Goal: Check status: Check status

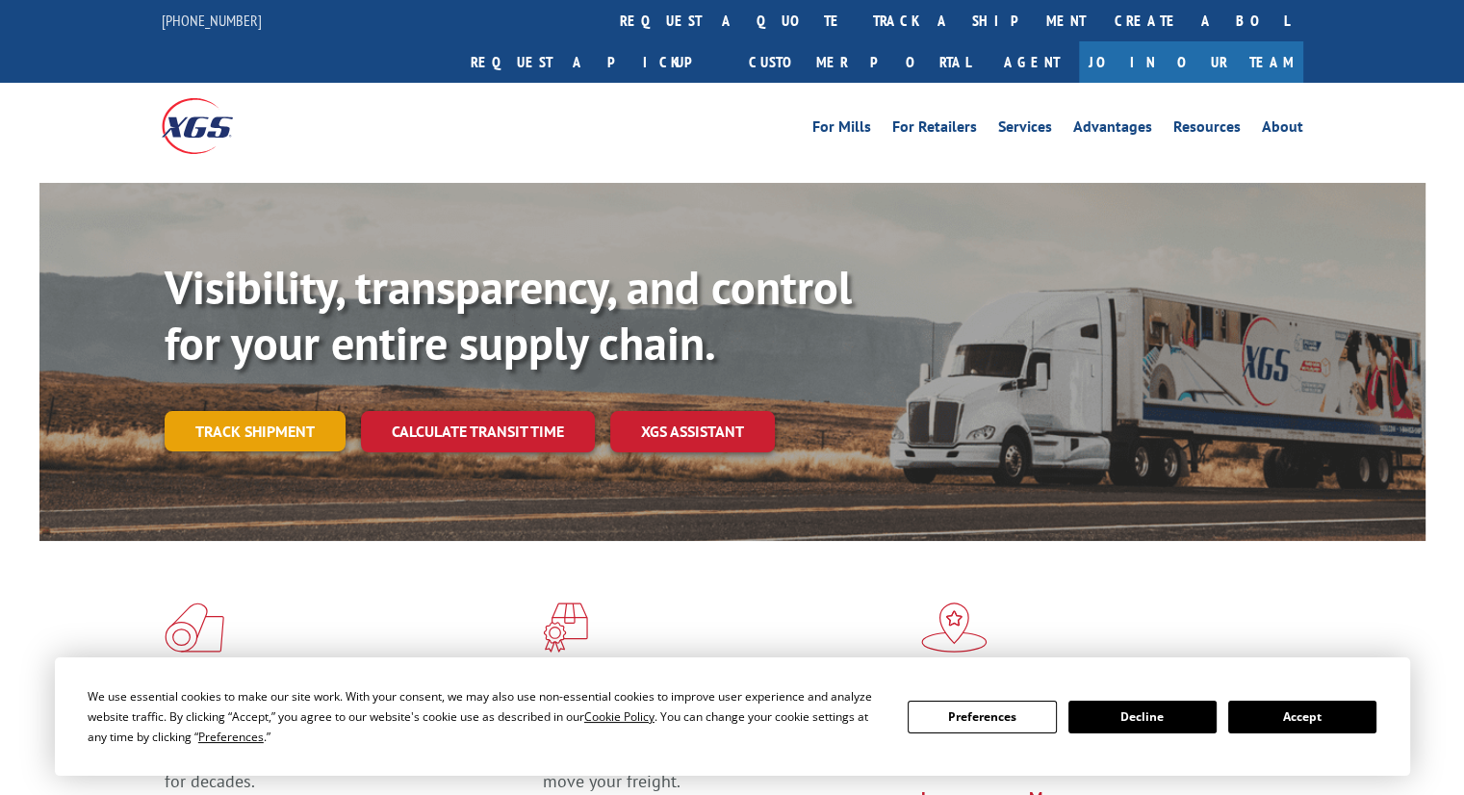
click at [271, 411] on link "Track shipment" at bounding box center [255, 431] width 181 height 40
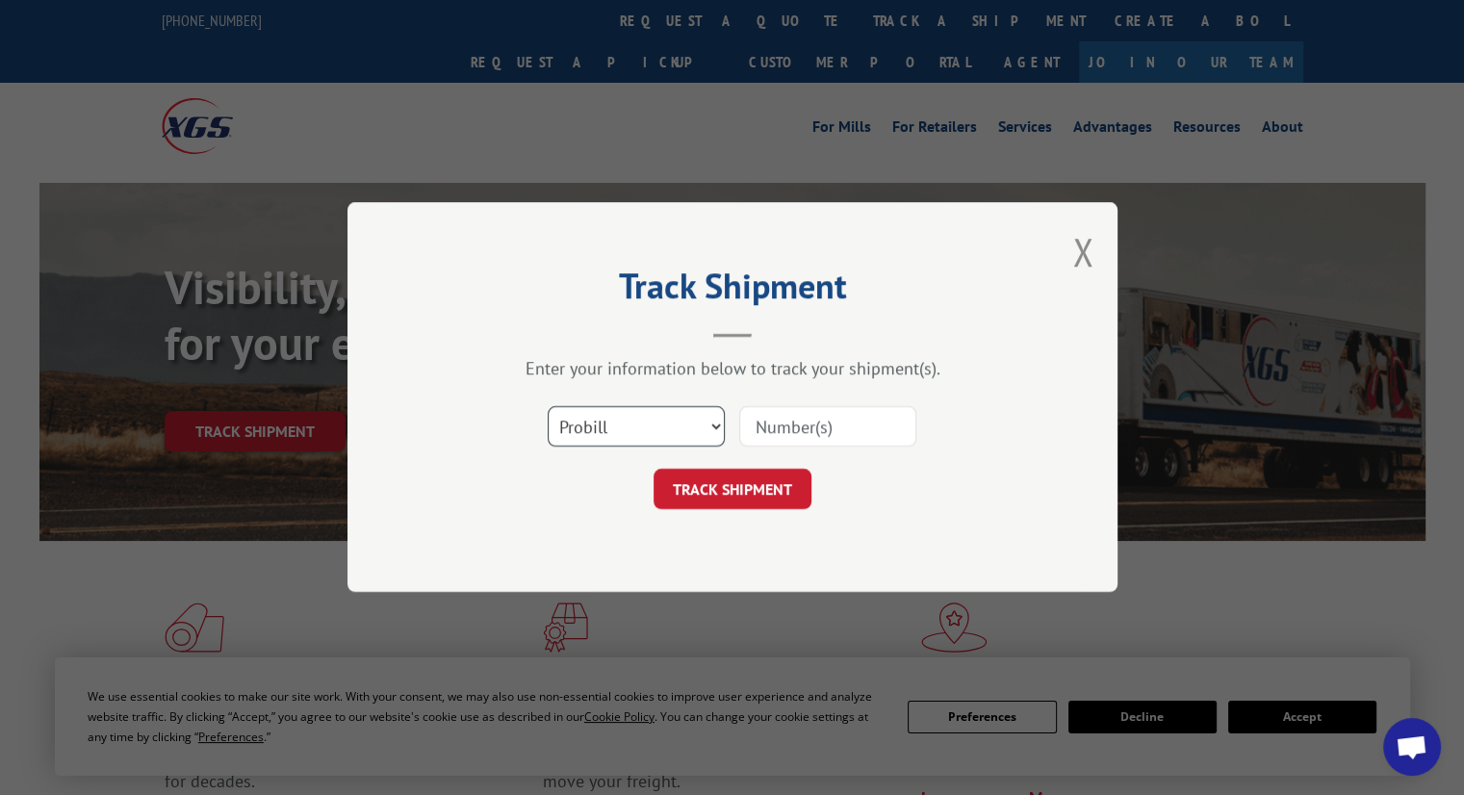
click at [711, 419] on select "Select category... Probill BOL PO" at bounding box center [636, 427] width 177 height 40
click at [785, 432] on input at bounding box center [827, 427] width 177 height 40
paste input "17607018"
type input "17607018"
click at [735, 497] on button "TRACK SHIPMENT" at bounding box center [733, 490] width 158 height 40
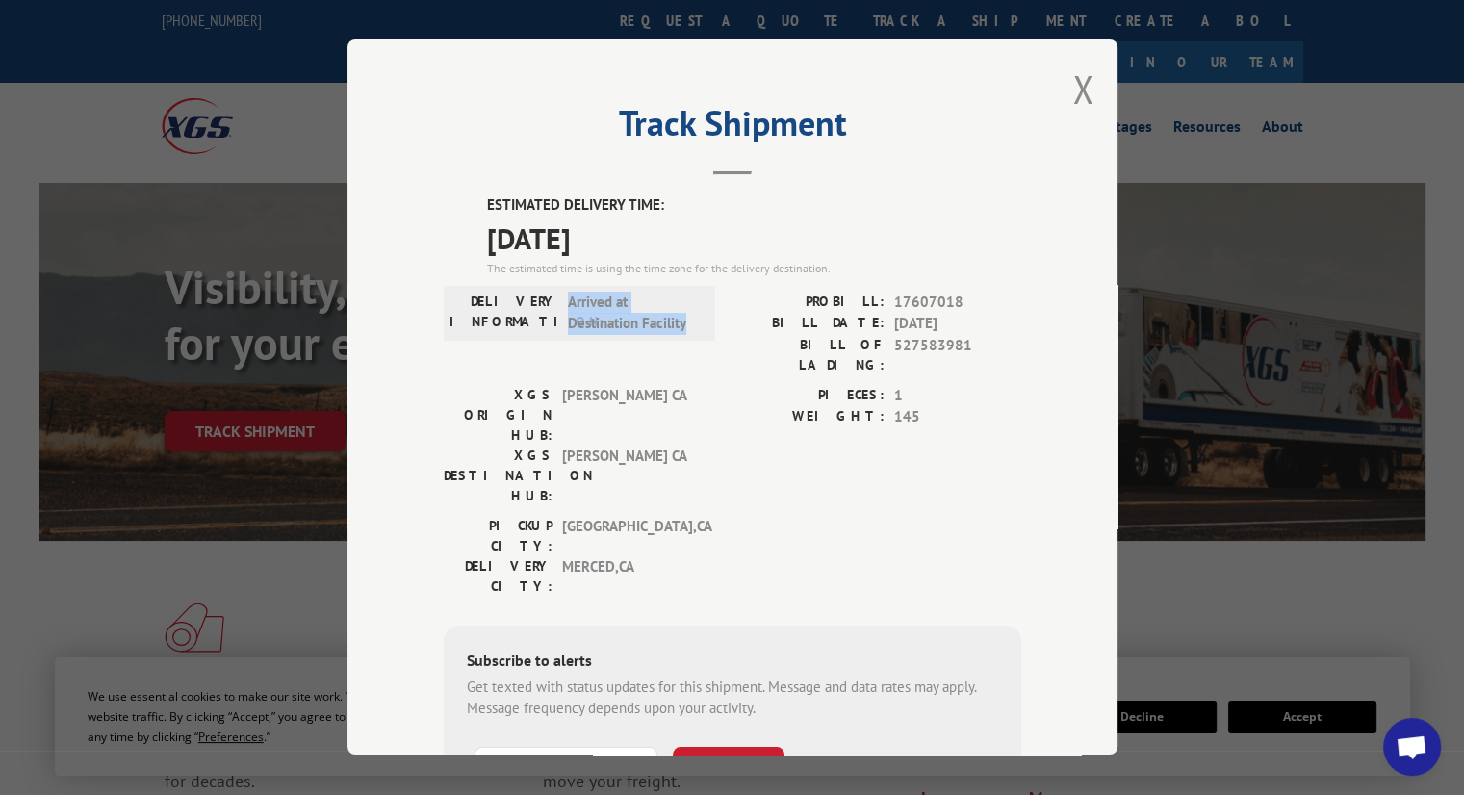
drag, startPoint x: 691, startPoint y: 328, endPoint x: 559, endPoint y: 303, distance: 134.2
click at [559, 303] on div "DELIVERY INFORMATION: Arrived at Destination Facility" at bounding box center [579, 313] width 260 height 43
copy span "Arrived at Destination Facility"
click at [1084, 96] on button "Close modal" at bounding box center [1082, 89] width 21 height 51
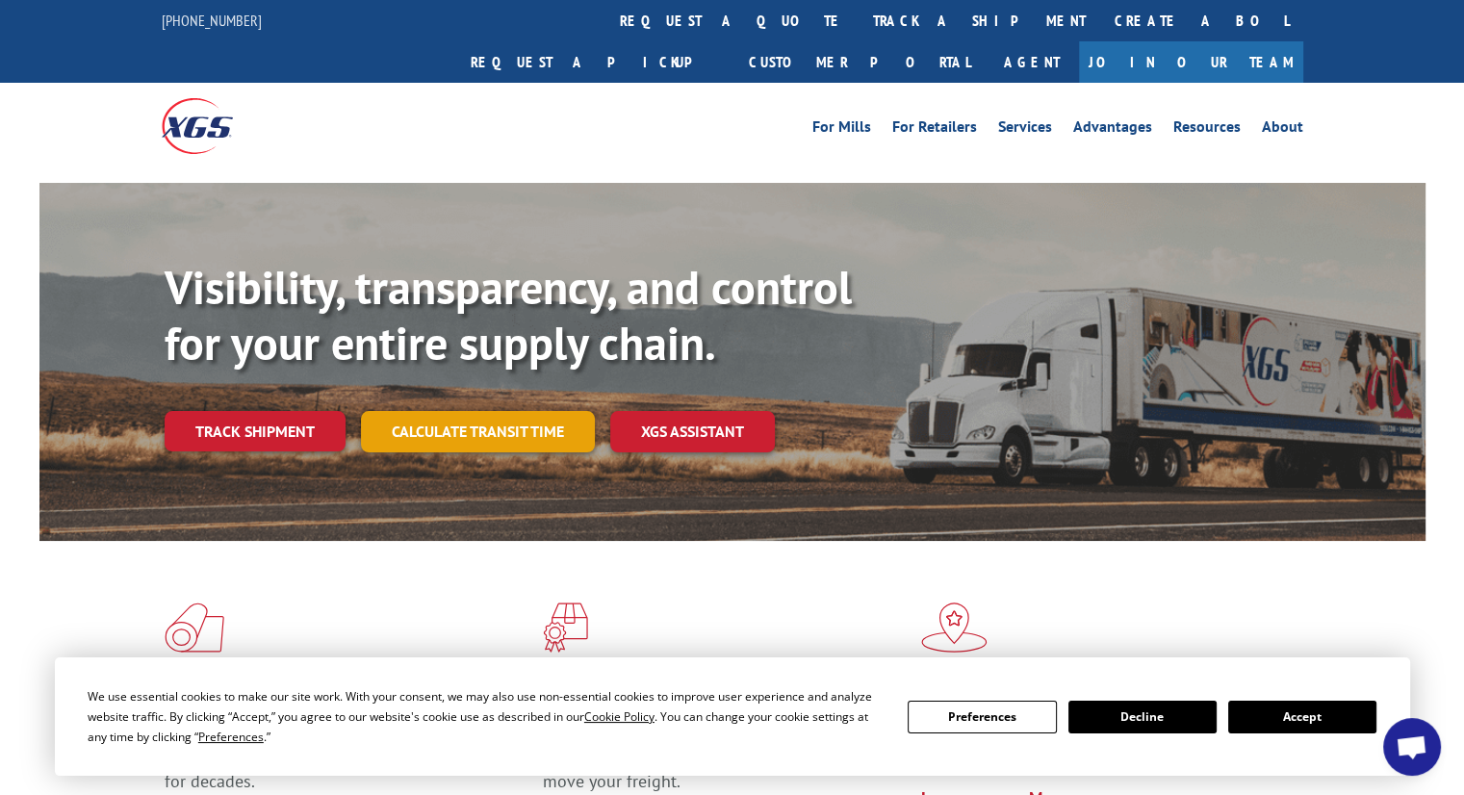
click at [482, 411] on link "Calculate transit time" at bounding box center [478, 431] width 234 height 41
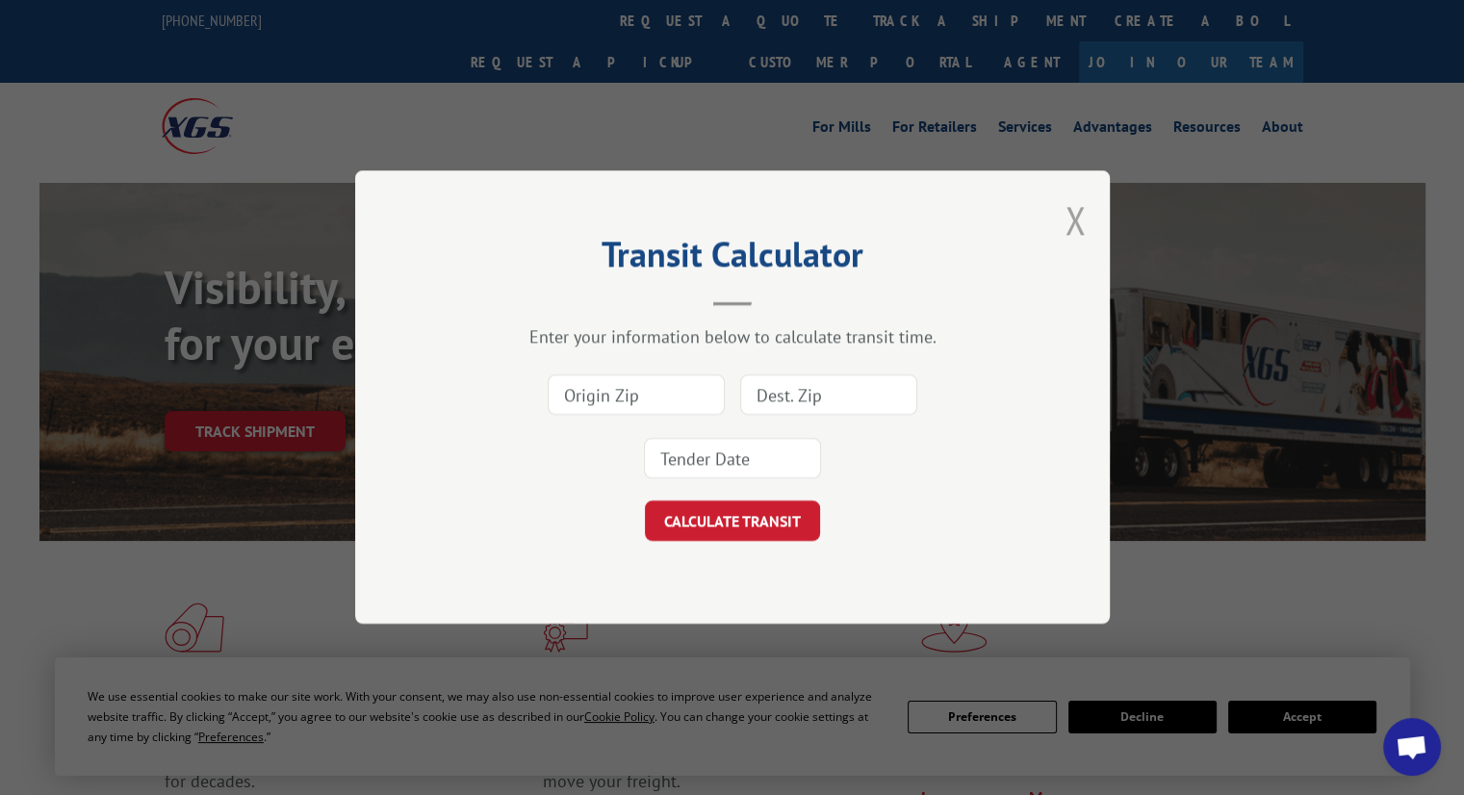
click at [1084, 201] on button "Close modal" at bounding box center [1075, 219] width 21 height 51
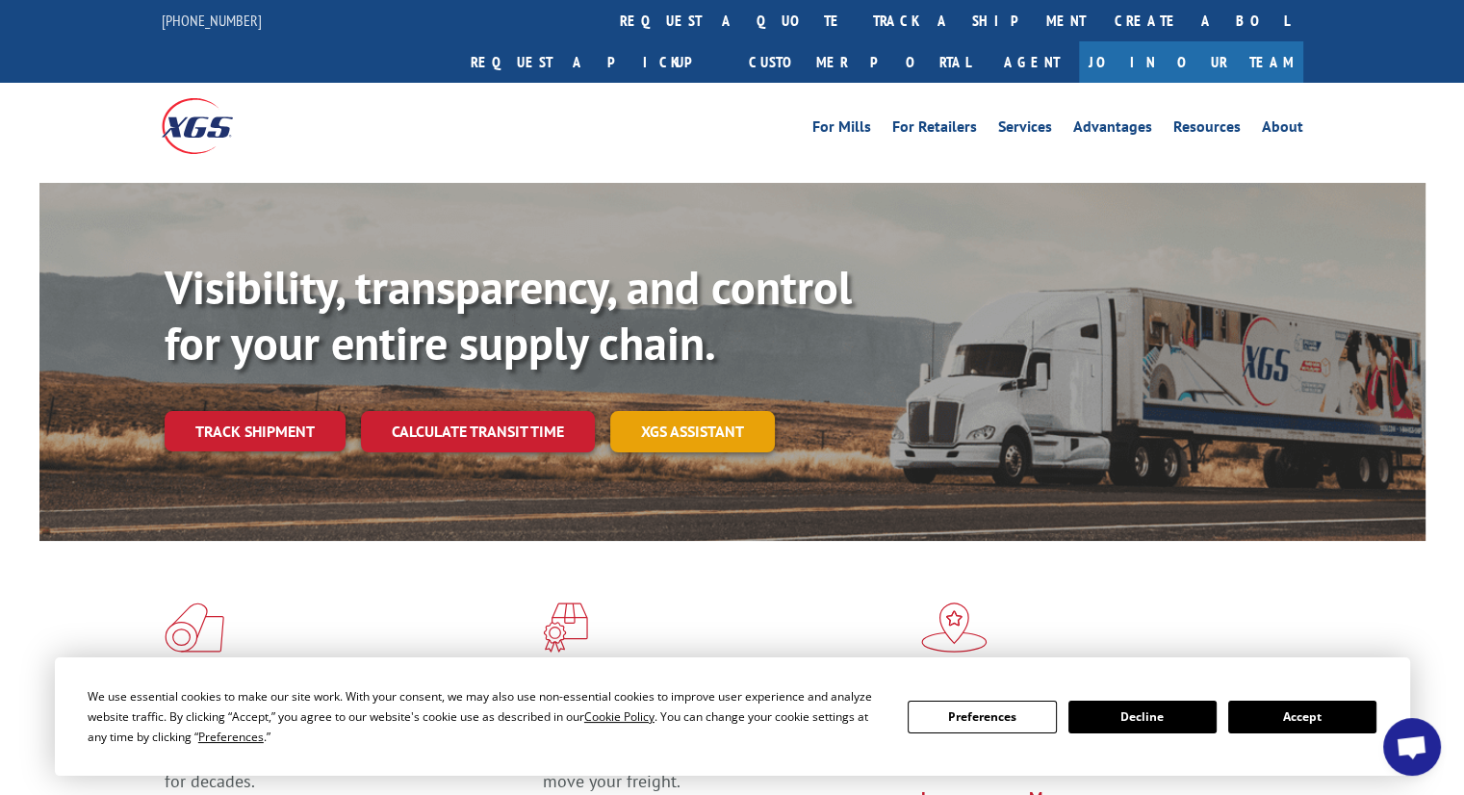
click at [670, 411] on link "XGS ASSISTANT" at bounding box center [692, 431] width 165 height 41
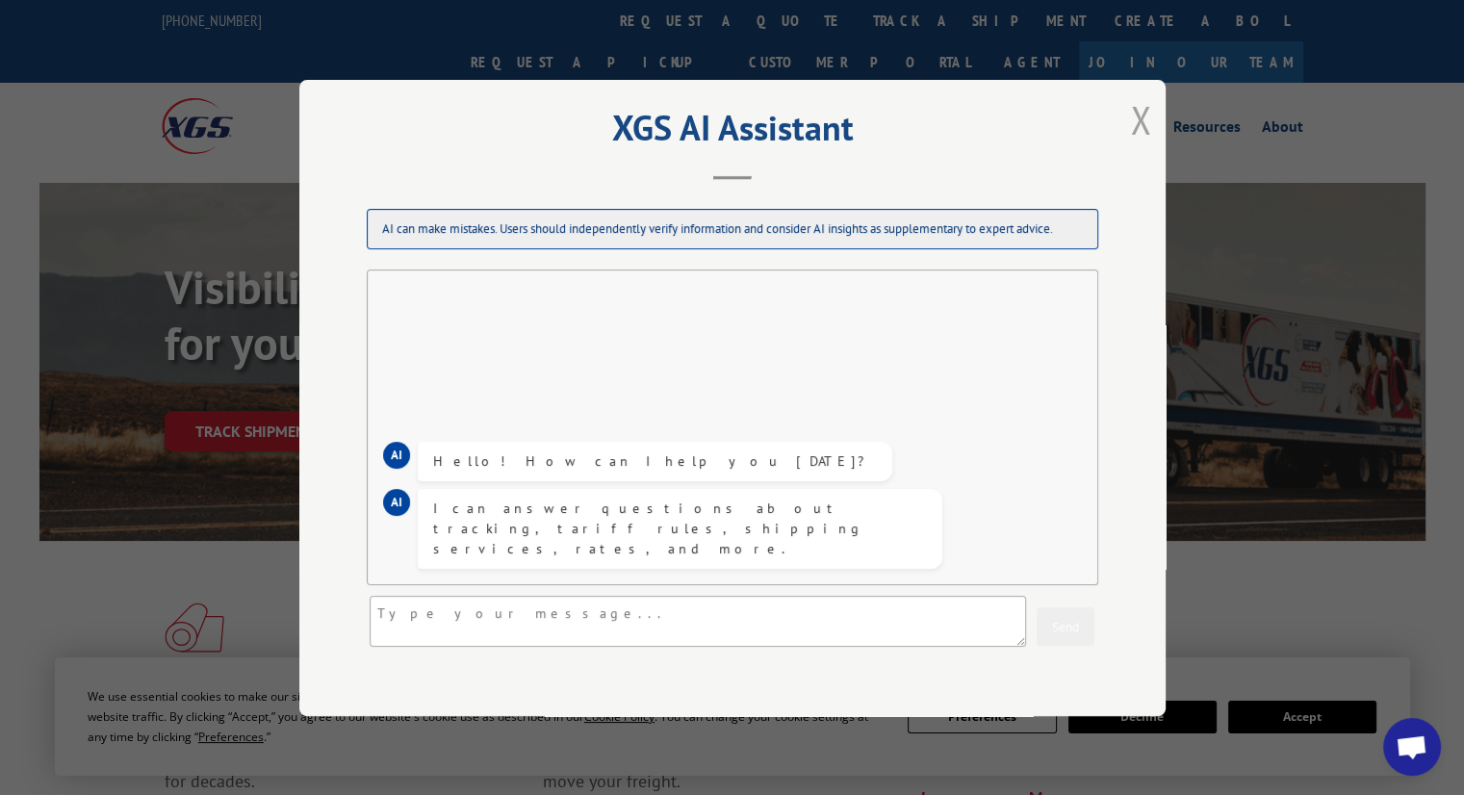
click at [1130, 120] on button "Close modal" at bounding box center [1140, 119] width 21 height 51
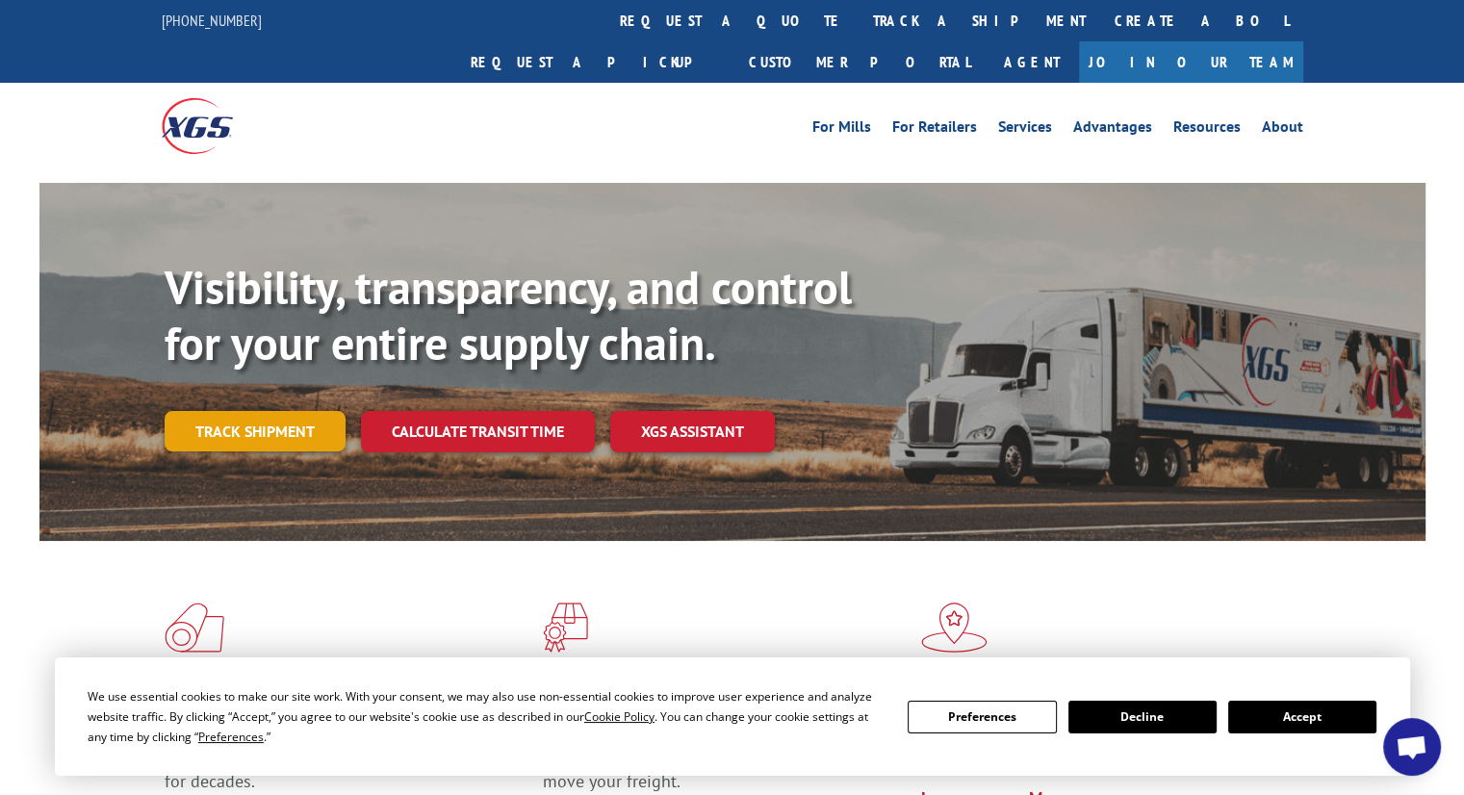
click at [284, 411] on link "Track shipment" at bounding box center [255, 431] width 181 height 40
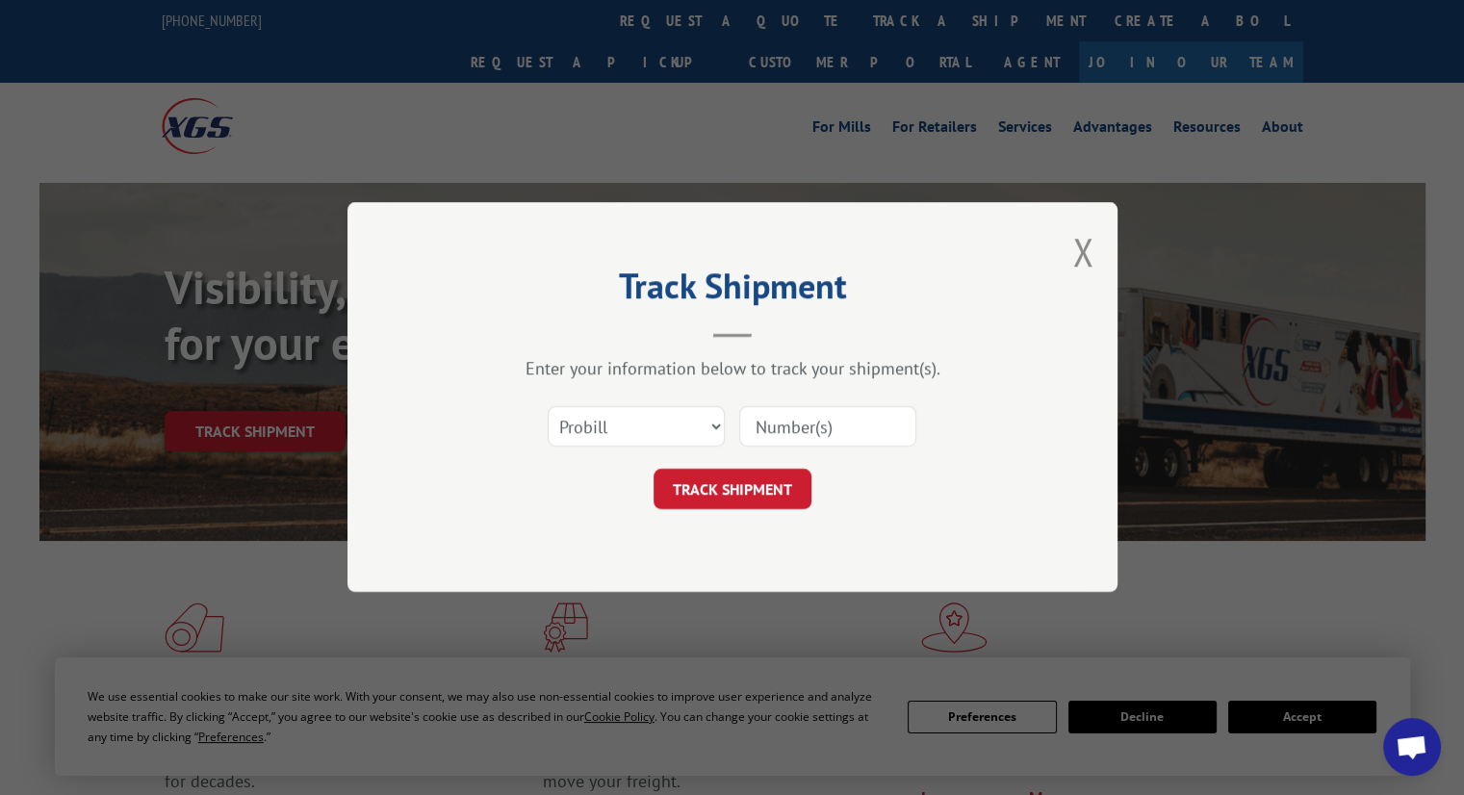
click at [782, 432] on input at bounding box center [827, 427] width 177 height 40
paste input "Arrived at Destination Facility"
type input "Arrived at Destination Facility"
paste input "17607018"
type input "17607018"
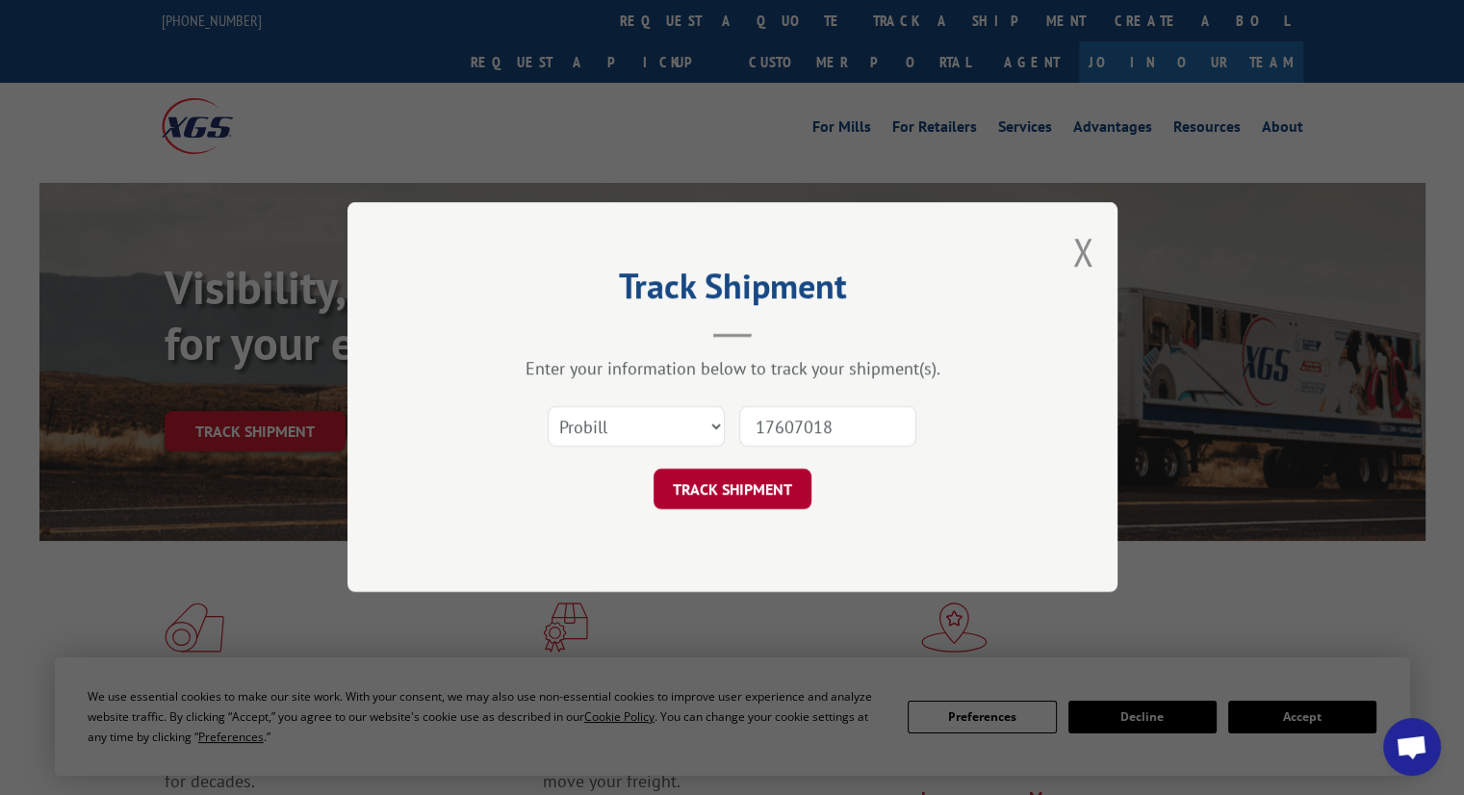
click at [766, 484] on button "TRACK SHIPMENT" at bounding box center [733, 490] width 158 height 40
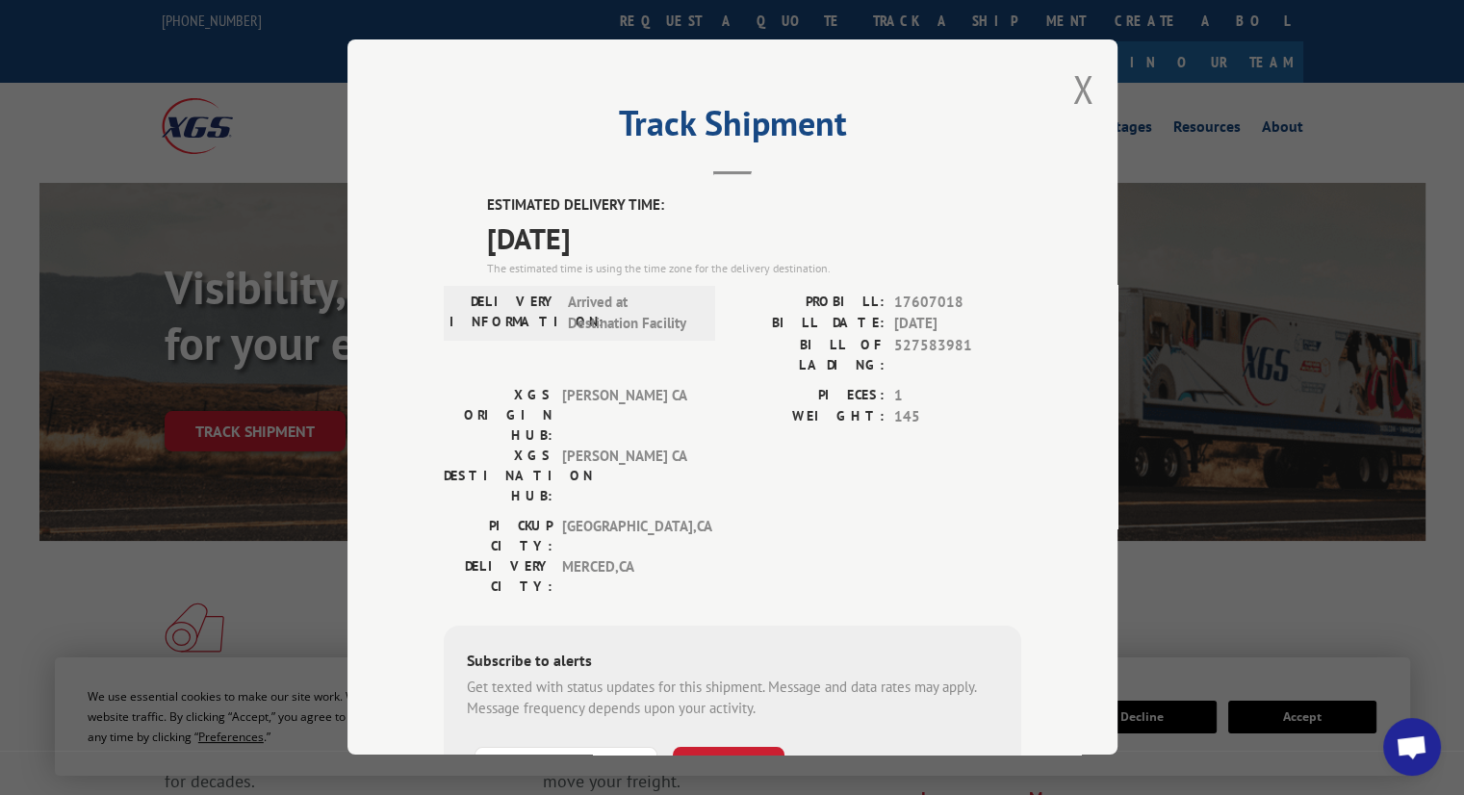
click at [614, 306] on span "Arrived at Destination Facility" at bounding box center [633, 313] width 130 height 43
click at [616, 306] on span "Arrived at Destination Facility" at bounding box center [633, 313] width 130 height 43
click at [620, 305] on span "Arrived at Destination Facility" at bounding box center [633, 313] width 130 height 43
click at [472, 446] on label "XGS DESTINATION HUB:" at bounding box center [498, 476] width 109 height 61
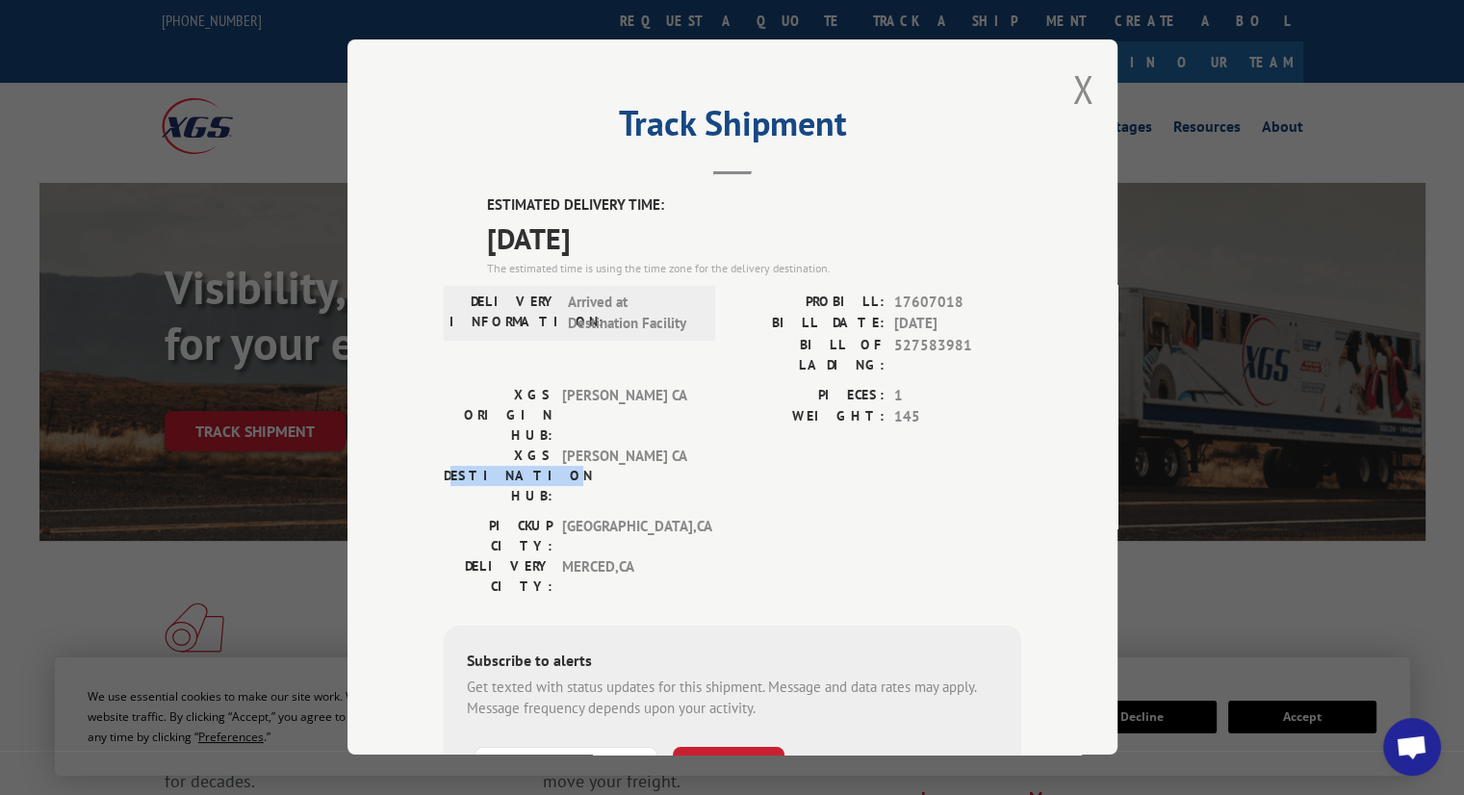
drag, startPoint x: 472, startPoint y: 394, endPoint x: 532, endPoint y: 394, distance: 60.6
click at [532, 446] on label "XGS DESTINATION HUB:" at bounding box center [498, 476] width 109 height 61
click at [1072, 90] on button "Close modal" at bounding box center [1082, 89] width 21 height 51
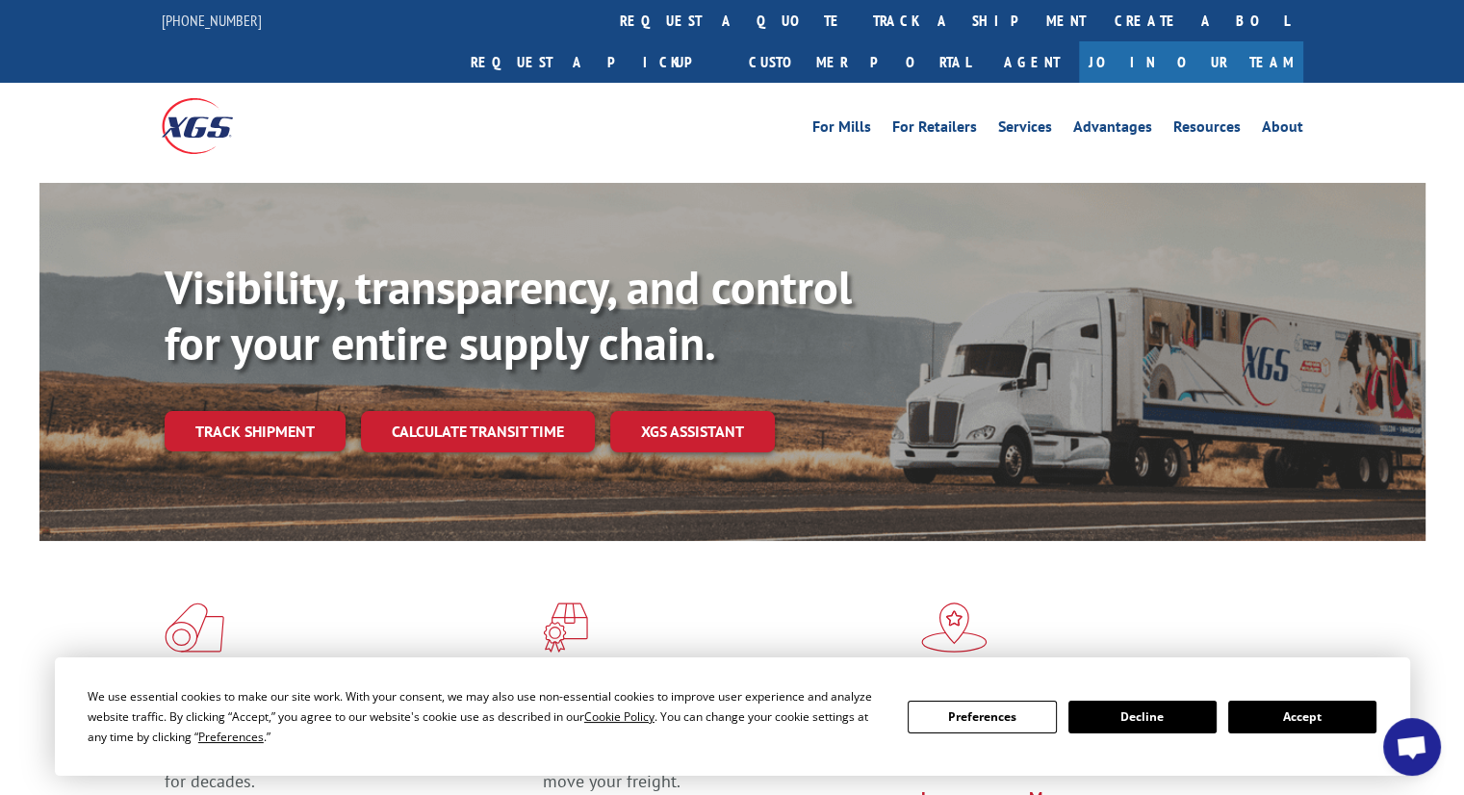
drag, startPoint x: 285, startPoint y: 406, endPoint x: 295, endPoint y: 398, distance: 12.3
click at [285, 411] on link "Track shipment" at bounding box center [255, 431] width 181 height 40
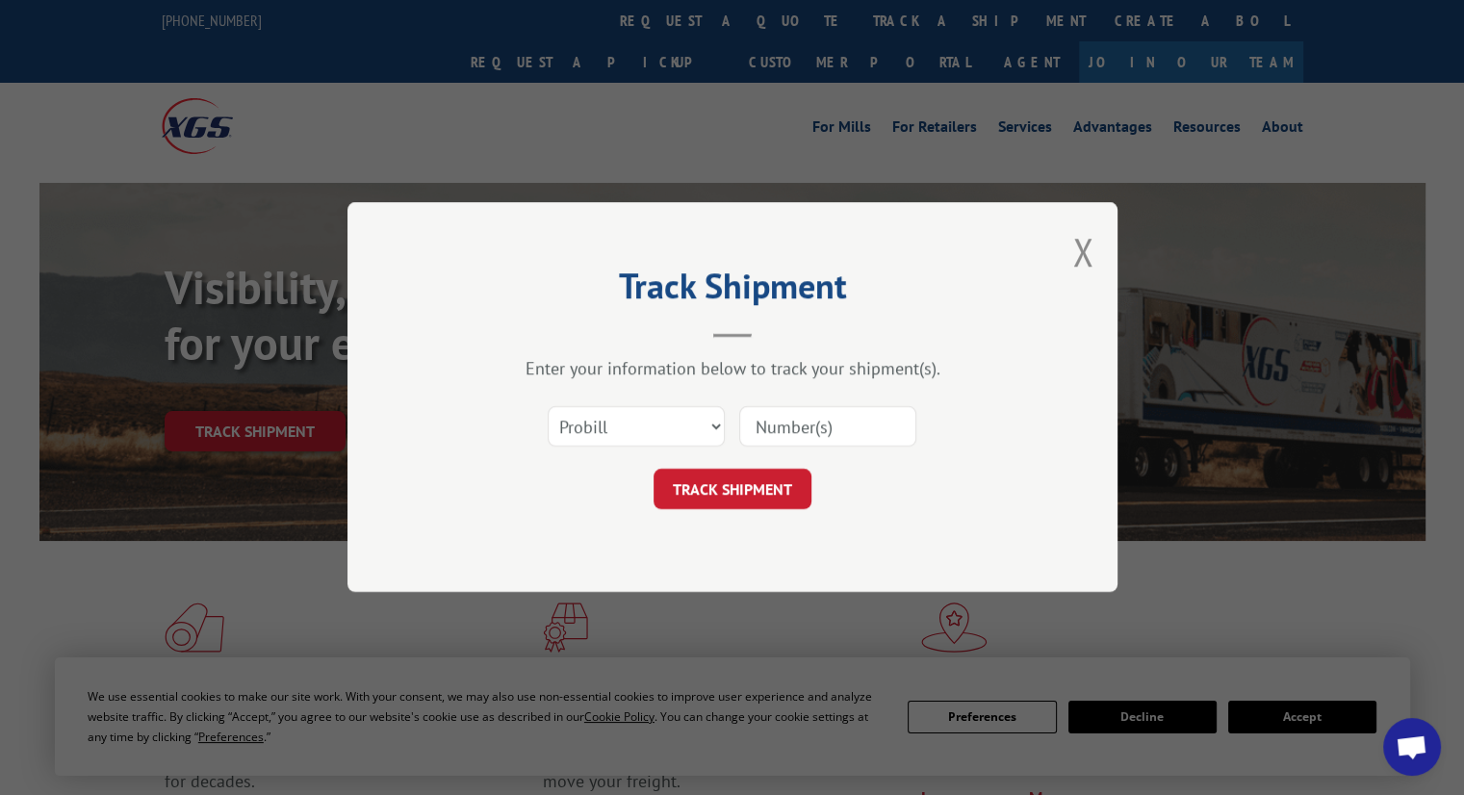
click at [739, 417] on input at bounding box center [827, 427] width 177 height 40
type input "17607018"
click at [710, 486] on button "TRACK SHIPMENT" at bounding box center [733, 490] width 158 height 40
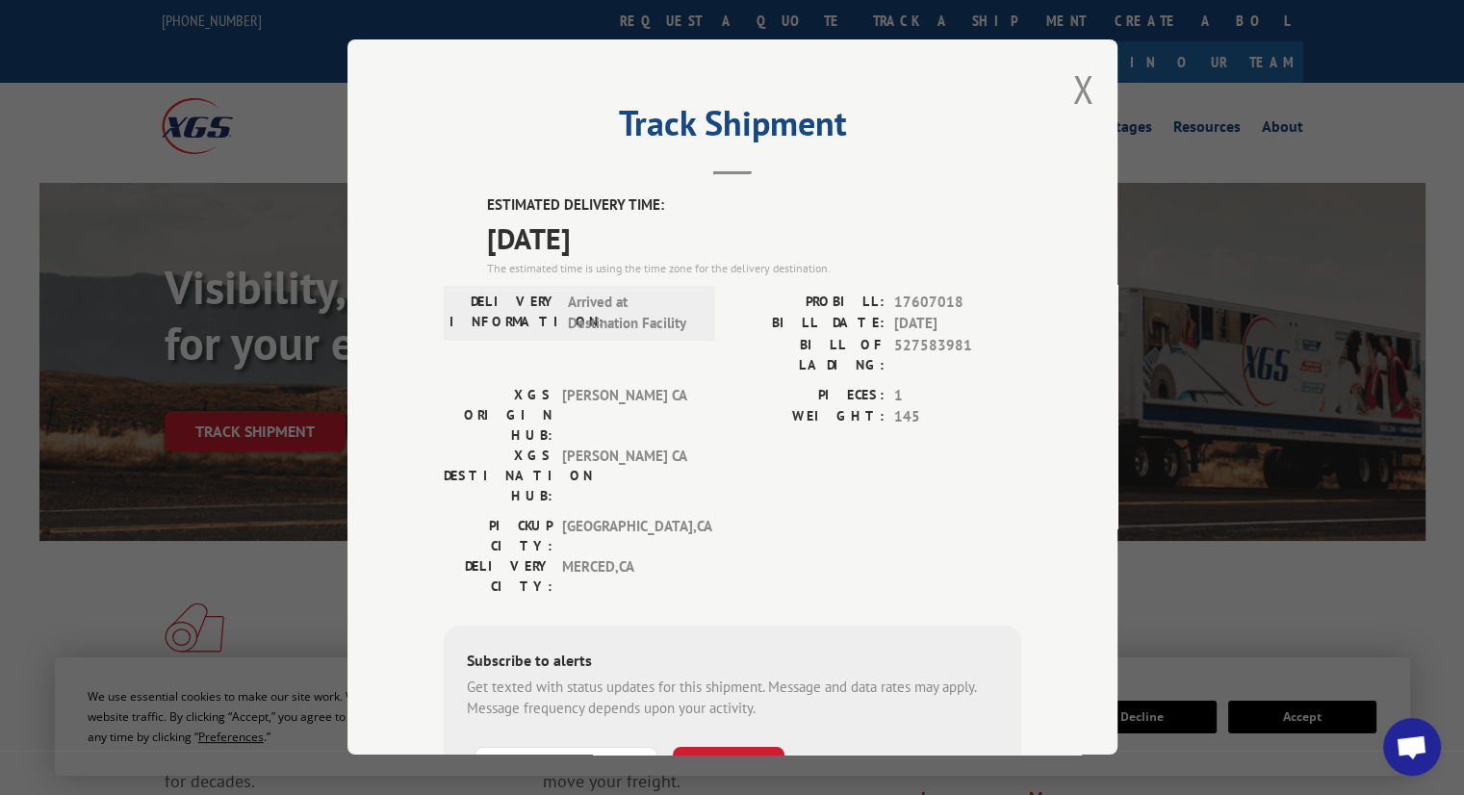
click at [926, 347] on span "527583981" at bounding box center [957, 355] width 127 height 40
copy span "527583981"
click at [1079, 90] on button "Close modal" at bounding box center [1082, 89] width 21 height 51
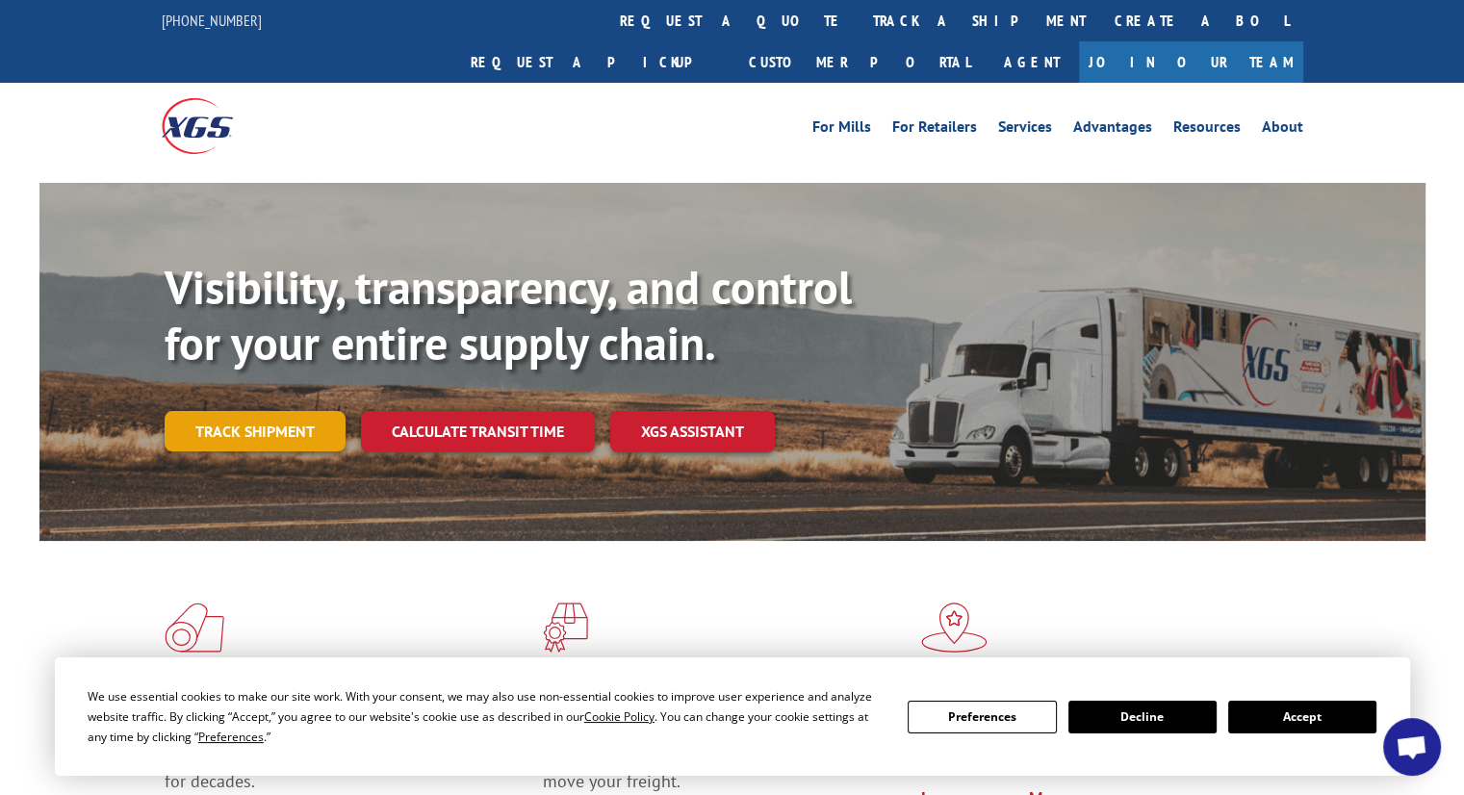
click at [275, 411] on link "Track shipment" at bounding box center [255, 431] width 181 height 40
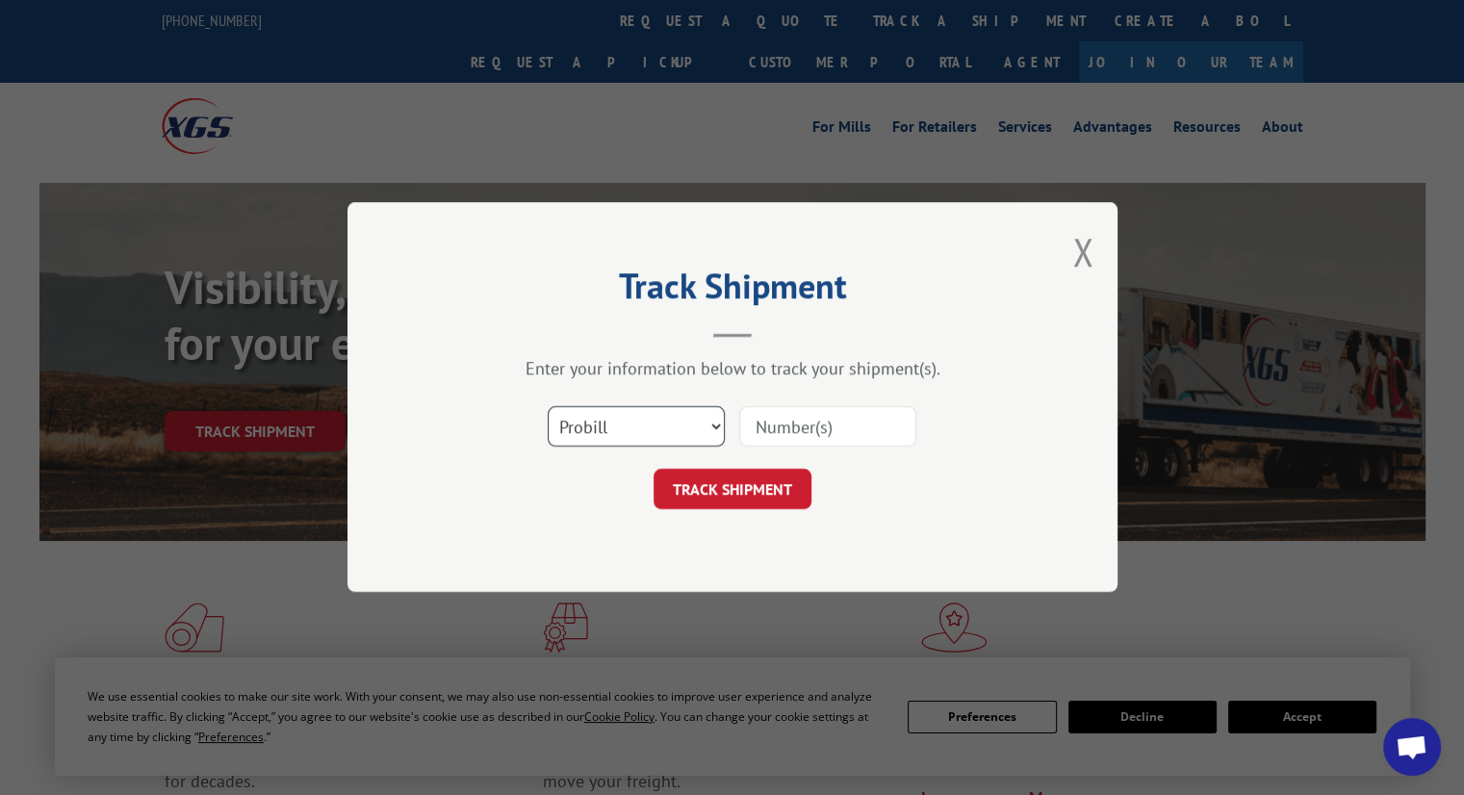
click at [628, 425] on select "Select category... Probill BOL PO" at bounding box center [636, 427] width 177 height 40
select select "bol"
click at [548, 407] on select "Select category... Probill BOL PO" at bounding box center [636, 427] width 177 height 40
click at [757, 428] on input at bounding box center [827, 427] width 177 height 40
paste input "527583981"
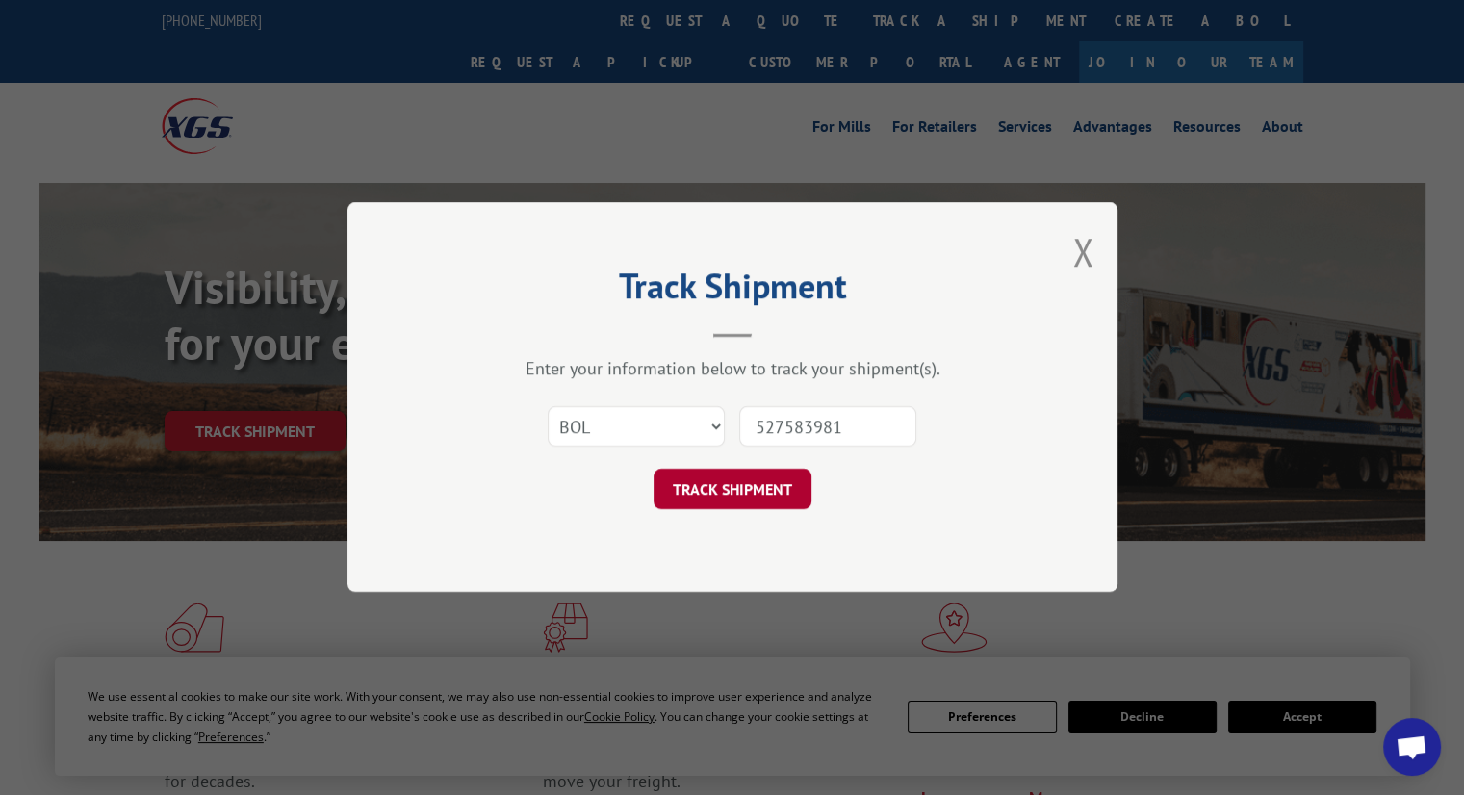
type input "527583981"
click at [739, 483] on button "TRACK SHIPMENT" at bounding box center [733, 490] width 158 height 40
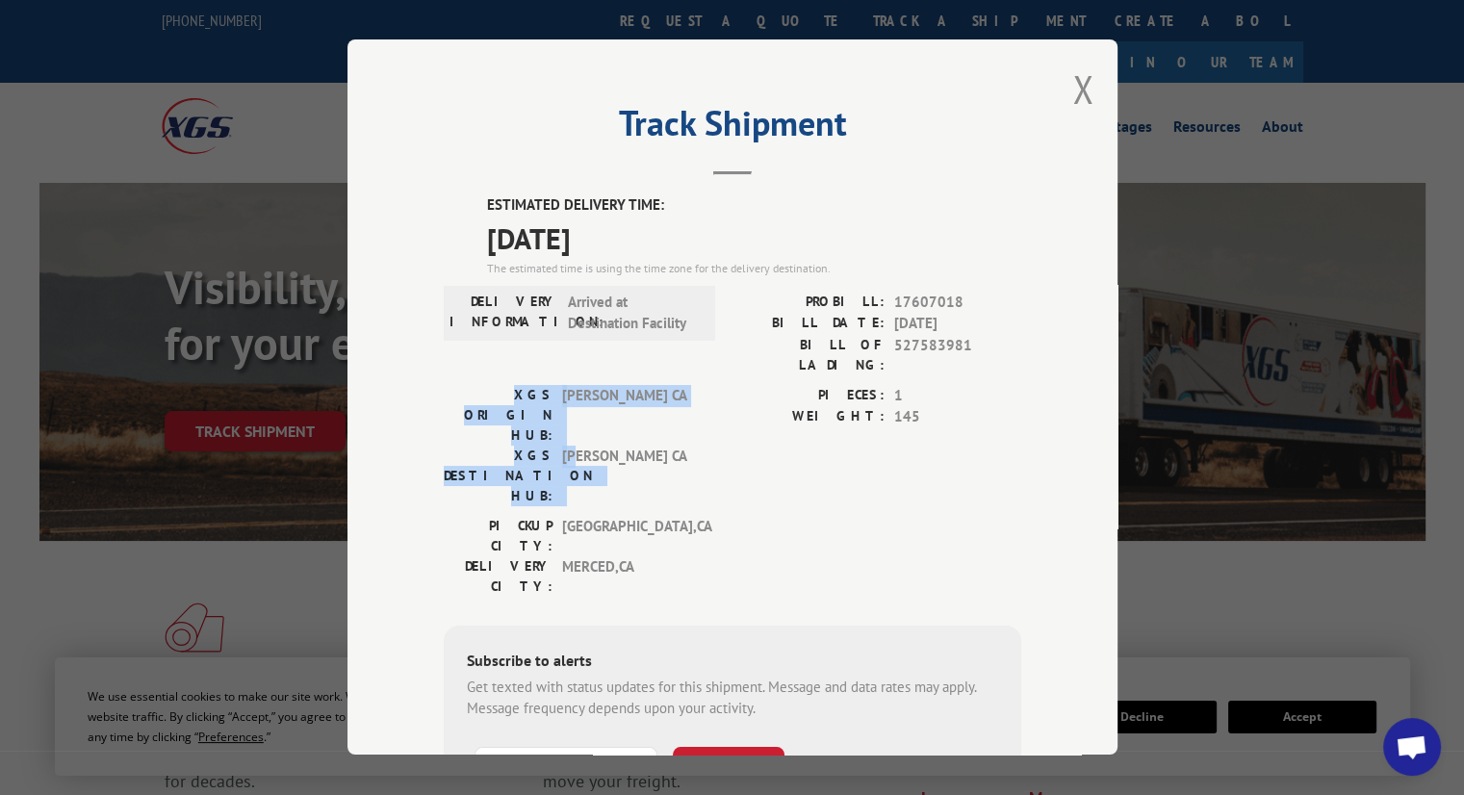
drag, startPoint x: 435, startPoint y: 371, endPoint x: 570, endPoint y: 417, distance: 142.5
click at [570, 417] on div "XGS ORIGIN HUB: TRACY CA XGS DESTINATION HUB: TRACY [GEOGRAPHIC_DATA]" at bounding box center [574, 445] width 260 height 121
click at [570, 446] on span "[PERSON_NAME] CA" at bounding box center [627, 476] width 130 height 61
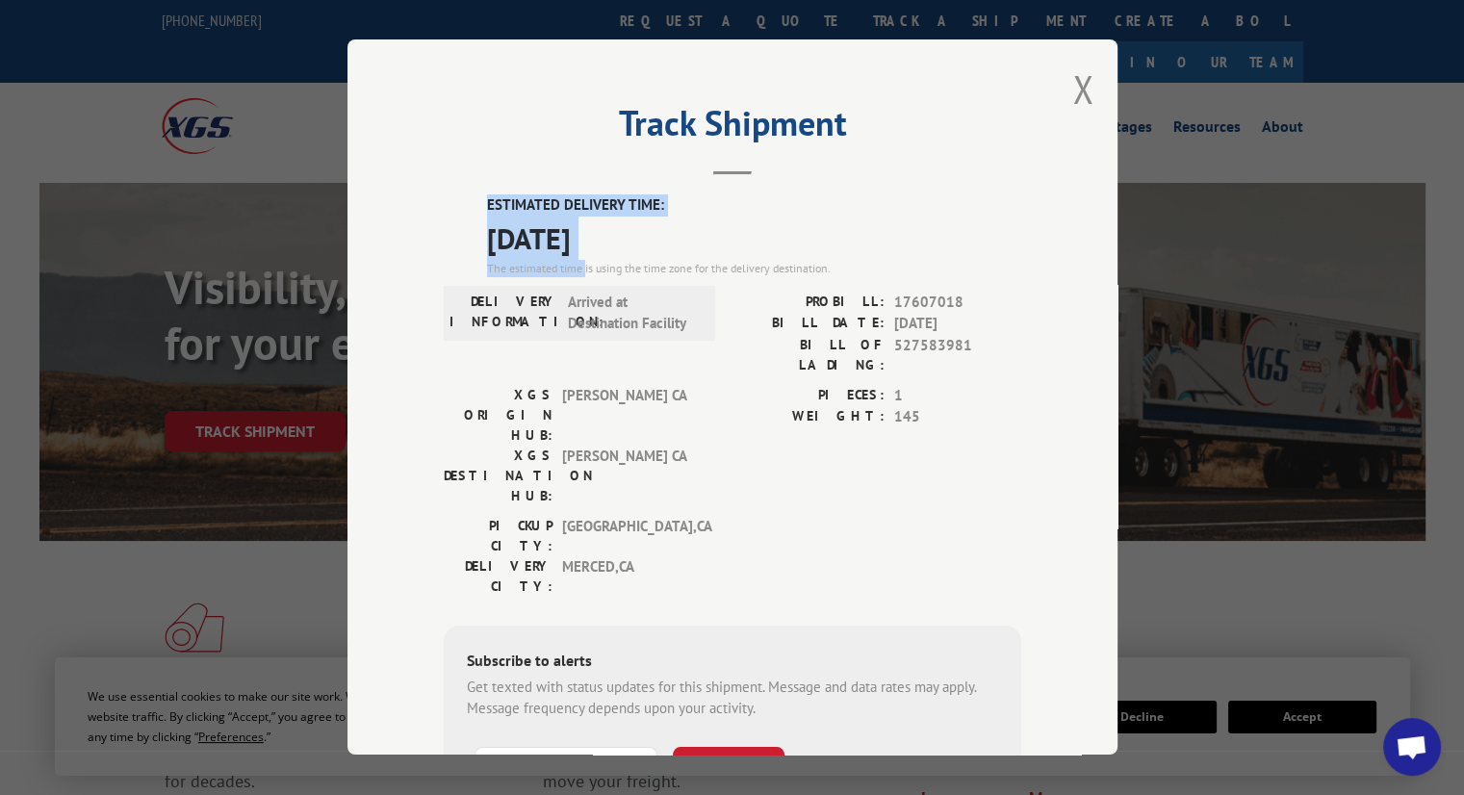
drag, startPoint x: 578, startPoint y: 270, endPoint x: 448, endPoint y: 206, distance: 145.9
click at [448, 206] on div "ESTIMATED DELIVERY TIME: [DATE] The estimated time is using the time zone for t…" at bounding box center [733, 540] width 578 height 692
drag, startPoint x: 465, startPoint y: 196, endPoint x: 643, endPoint y: 249, distance: 185.8
click at [643, 249] on div "ESTIMATED DELIVERY TIME: [DATE] The estimated time is using the time zone for t…" at bounding box center [733, 540] width 578 height 692
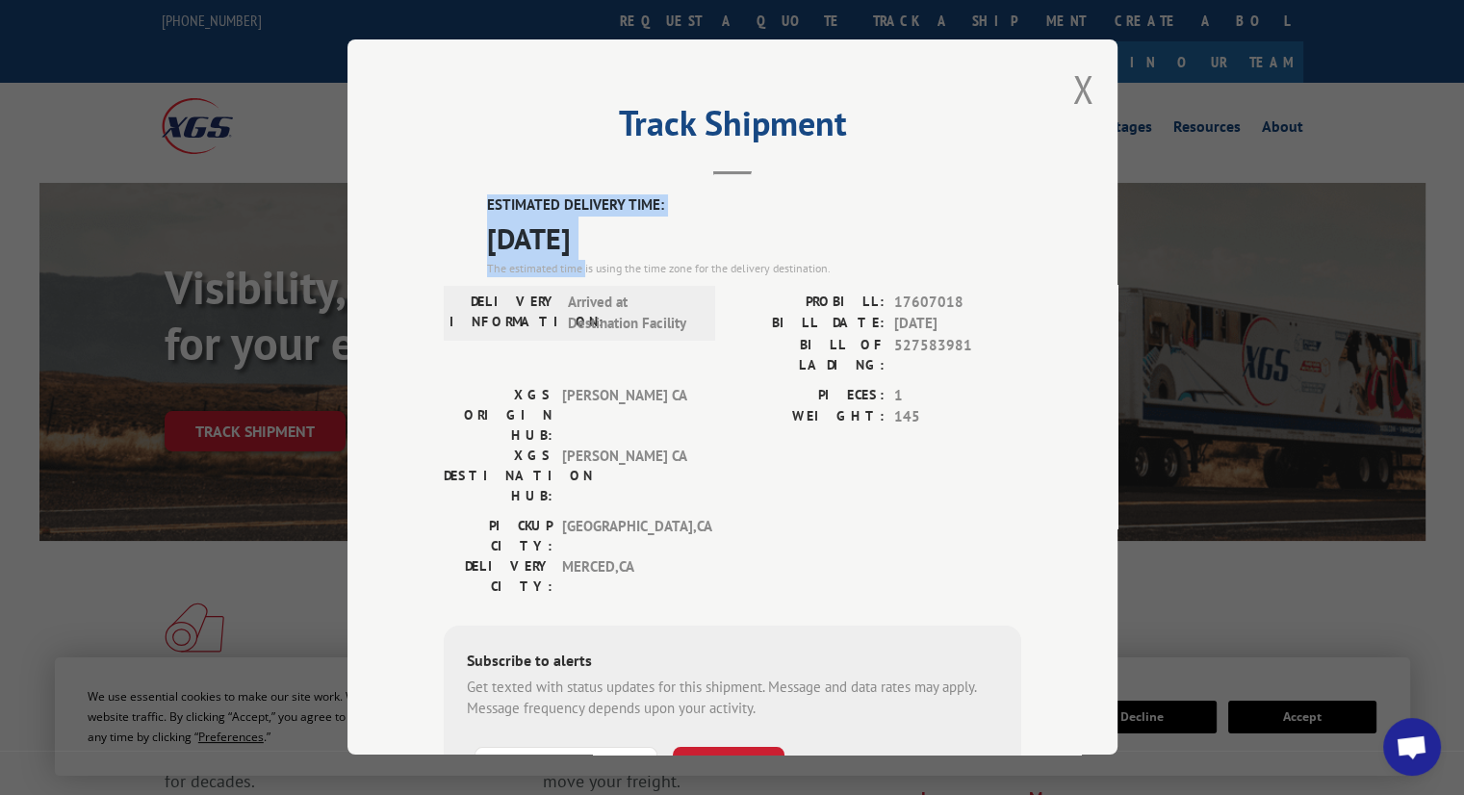
click at [643, 249] on span "[DATE]" at bounding box center [754, 238] width 534 height 43
